Goal: Information Seeking & Learning: Find specific fact

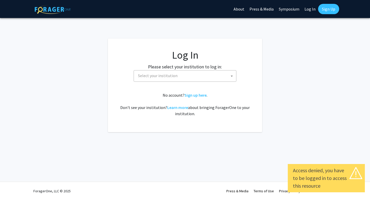
select select
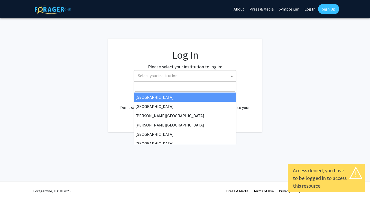
click at [191, 76] on span "Select your institution" at bounding box center [186, 75] width 100 height 11
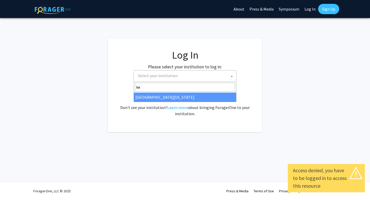
type input "ke"
select select "13"
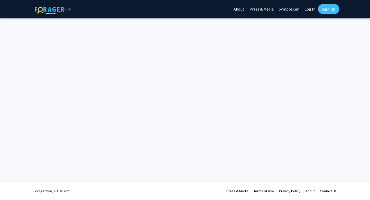
click at [311, 9] on link "Log In" at bounding box center [310, 9] width 16 height 18
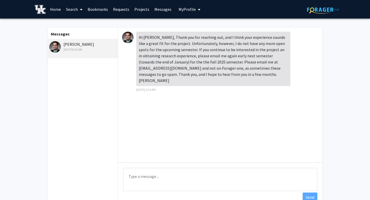
click at [57, 47] on img at bounding box center [55, 47] width 12 height 12
click at [51, 10] on link "Home" at bounding box center [56, 9] width 16 height 18
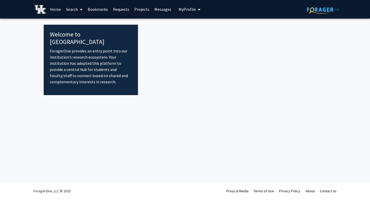
click at [78, 10] on span at bounding box center [80, 10] width 5 height 18
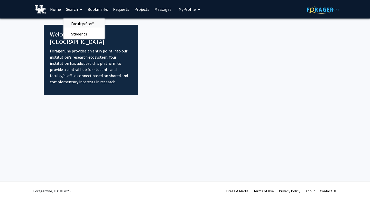
click at [80, 24] on span "Faculty/Staff" at bounding box center [82, 24] width 38 height 10
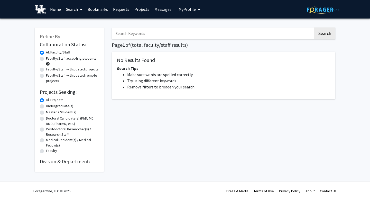
click at [136, 29] on input "Search Keywords" at bounding box center [213, 34] width 202 height 12
type input "ian boggero"
click at [314, 28] on button "Search" at bounding box center [324, 34] width 21 height 12
click at [75, 11] on link "Search" at bounding box center [74, 9] width 22 height 18
click at [76, 25] on span "Faculty/Staff" at bounding box center [82, 24] width 38 height 10
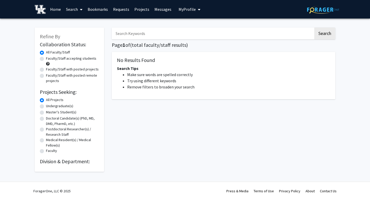
click at [125, 35] on input "Search Keywords" at bounding box center [213, 34] width 202 height 12
click at [138, 8] on link "Projects" at bounding box center [142, 9] width 20 height 18
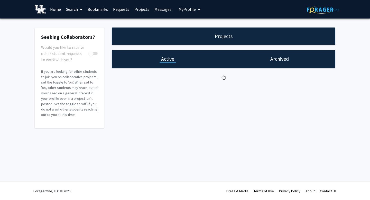
click at [278, 60] on h1 "Archived" at bounding box center [279, 58] width 19 height 7
click at [160, 59] on div "Active" at bounding box center [168, 58] width 16 height 7
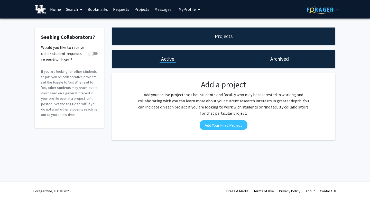
click at [118, 9] on link "Requests" at bounding box center [121, 9] width 21 height 18
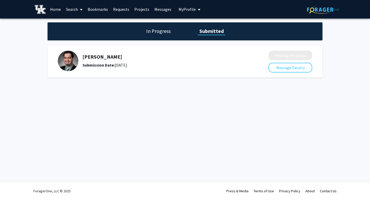
click at [98, 55] on h5 "Ian Boggero" at bounding box center [162, 57] width 159 height 6
click at [86, 69] on div "Ian Boggero Submission Date: October 29, 2024" at bounding box center [160, 61] width 204 height 21
click at [71, 8] on link "Search" at bounding box center [74, 9] width 22 height 18
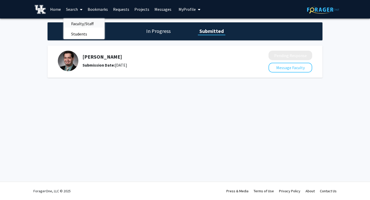
click at [90, 22] on span "Faculty/Staff" at bounding box center [82, 24] width 38 height 10
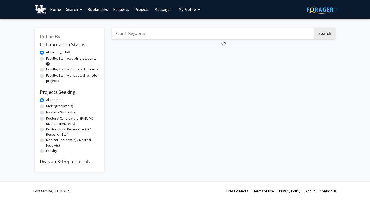
click at [145, 33] on input "Search Keywords" at bounding box center [213, 34] width 202 height 12
click at [153, 32] on input "Search Keywords" at bounding box center [213, 34] width 202 height 12
type input "i"
click at [328, 35] on button "Search" at bounding box center [324, 34] width 21 height 12
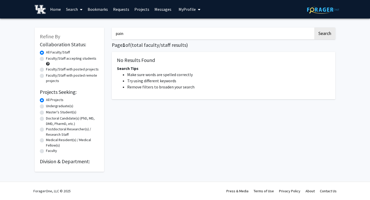
click at [144, 33] on input "pain" at bounding box center [213, 34] width 202 height 12
type input "p"
type input "ian"
click at [319, 36] on button "Search" at bounding box center [324, 34] width 21 height 12
click at [333, 36] on button "Search" at bounding box center [324, 34] width 21 height 12
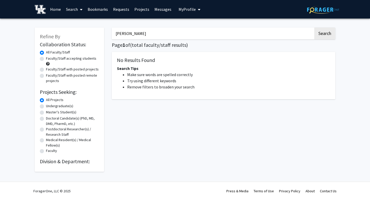
click at [176, 33] on input "ian" at bounding box center [213, 34] width 202 height 12
click at [314, 28] on button "Search" at bounding box center [324, 34] width 21 height 12
click at [116, 44] on h1 "Page 1 of ( total faculty/staff results)" at bounding box center [224, 45] width 224 height 6
click at [80, 13] on span at bounding box center [80, 10] width 5 height 18
click at [86, 24] on span "Faculty/Staff" at bounding box center [82, 24] width 38 height 10
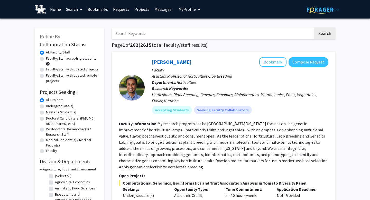
click at [168, 31] on input "Search Keywords" at bounding box center [213, 34] width 202 height 12
type input "ian"
click at [314, 28] on button "Search" at bounding box center [324, 34] width 21 height 12
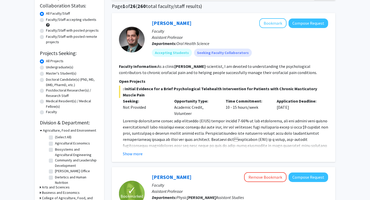
scroll to position [40, 0]
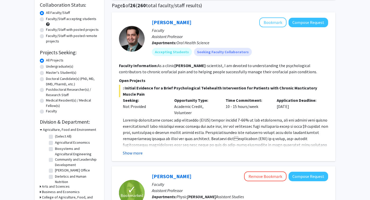
click at [137, 153] on button "Show more" at bounding box center [133, 153] width 20 height 6
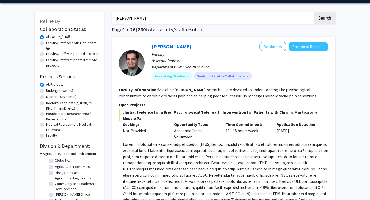
scroll to position [0, 0]
